Goal: Navigation & Orientation: Find specific page/section

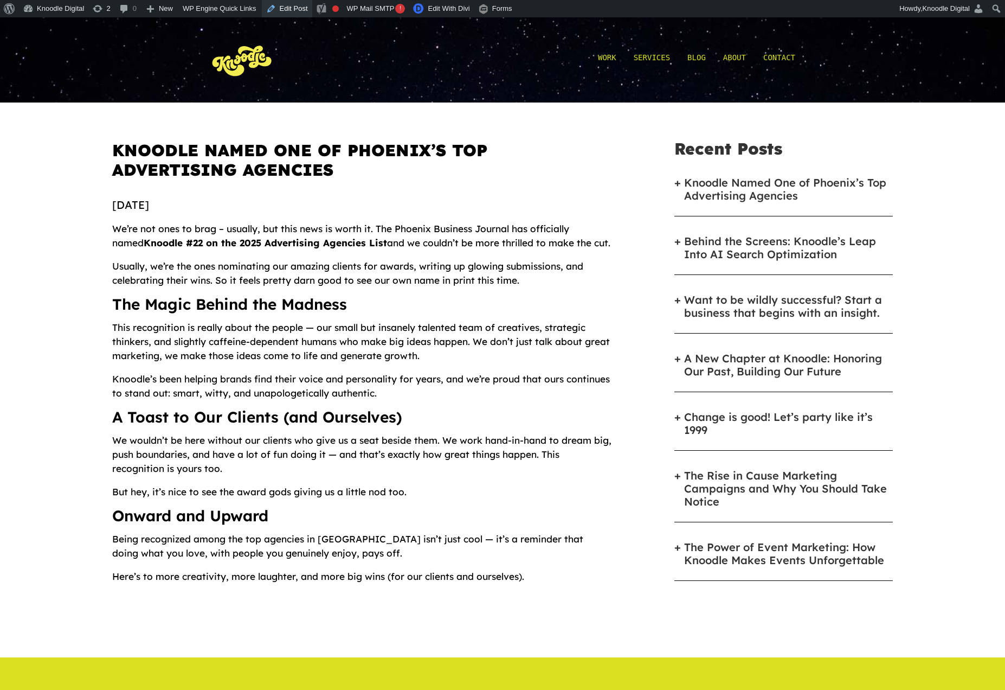
click at [296, 5] on link "Edit Post" at bounding box center [287, 8] width 50 height 17
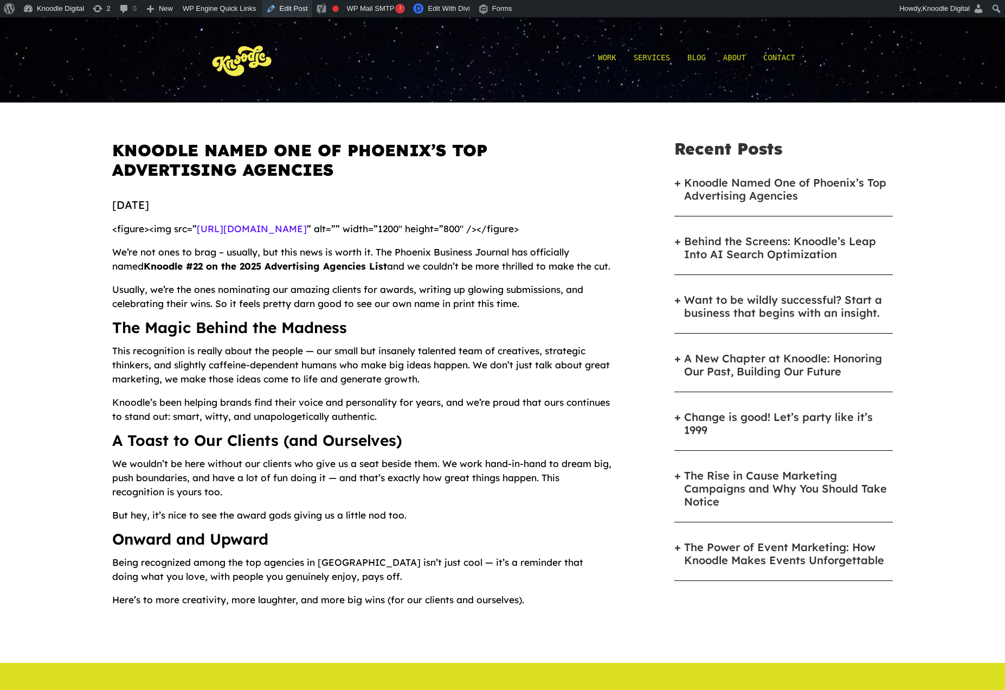
click at [306, 5] on link "Edit Post" at bounding box center [287, 8] width 50 height 17
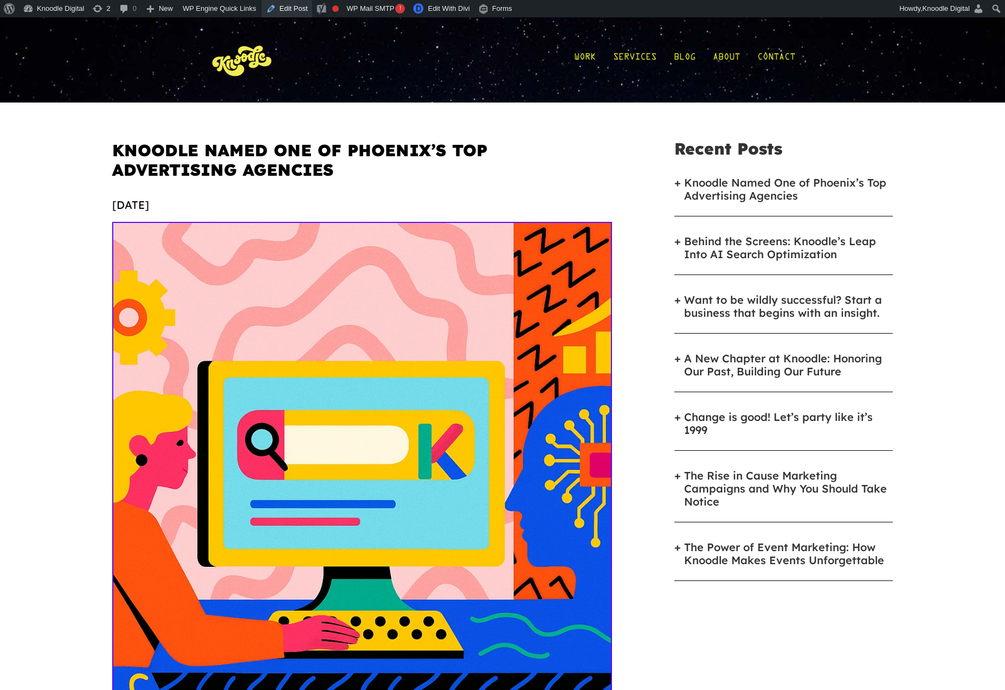
click at [288, 6] on link "Edit Post" at bounding box center [287, 8] width 50 height 17
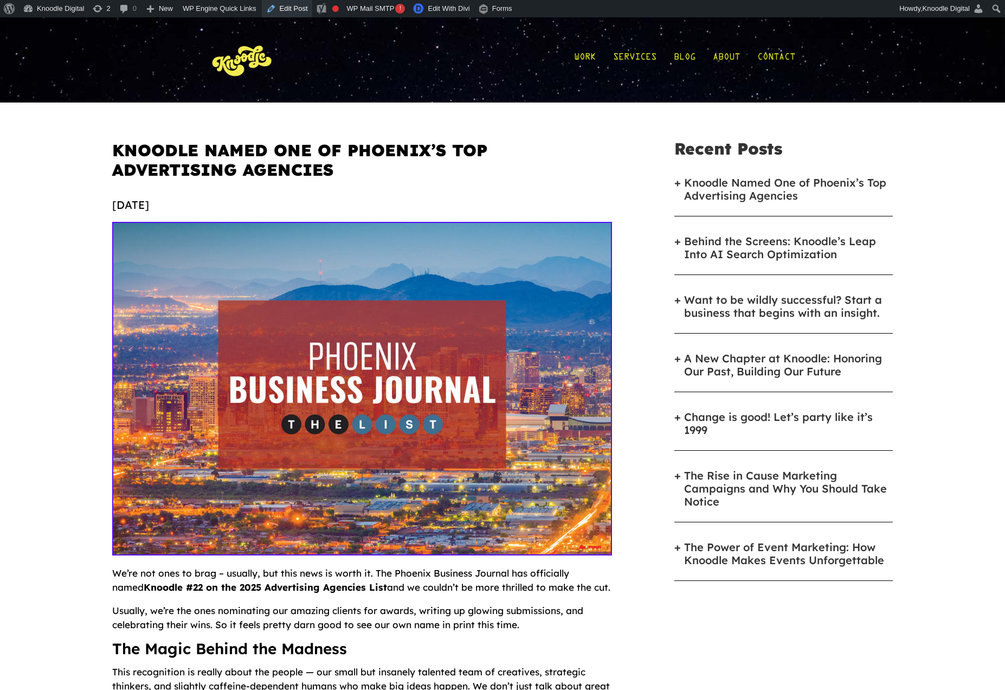
click at [306, 11] on link "Edit Post" at bounding box center [287, 8] width 50 height 17
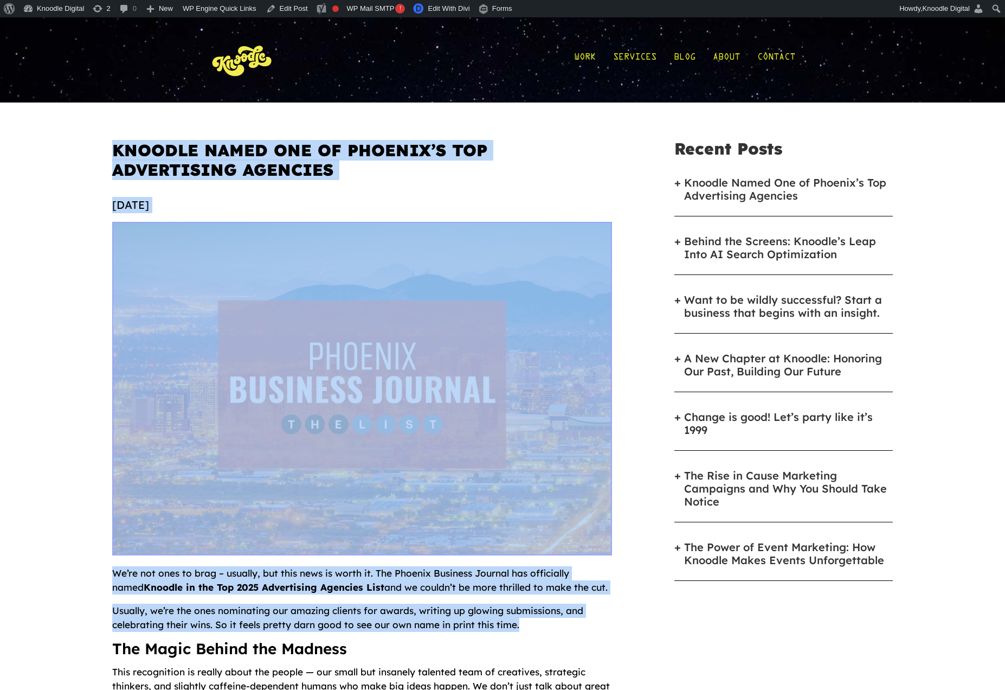
drag, startPoint x: 99, startPoint y: 145, endPoint x: 545, endPoint y: 635, distance: 662.4
click at [544, 635] on div "Knoodle Named One of Phoenix’s Top Advertising Agencies October 7, 2025 We’re n…" at bounding box center [502, 542] width 1005 height 881
click at [545, 635] on p "Usually, we’re the ones nominating our amazing clients for awards, writing up g…" at bounding box center [362, 621] width 500 height 37
